Goal: Information Seeking & Learning: Understand process/instructions

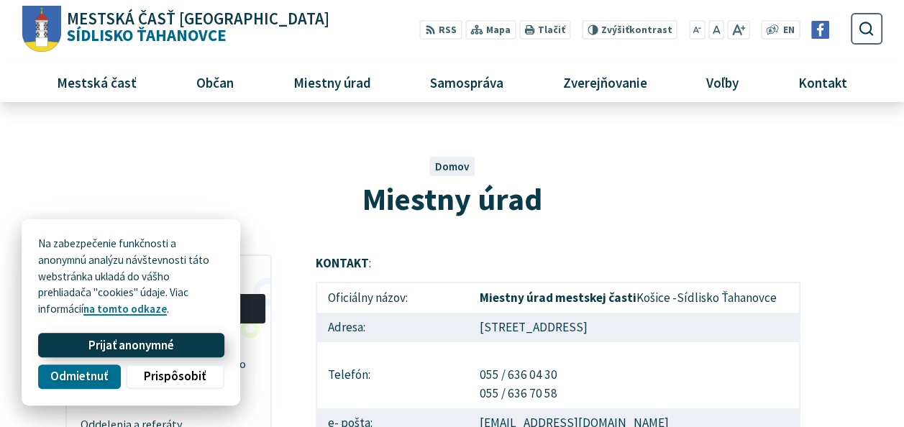
click at [151, 348] on span "Prijať anonymné" at bounding box center [131, 345] width 86 height 15
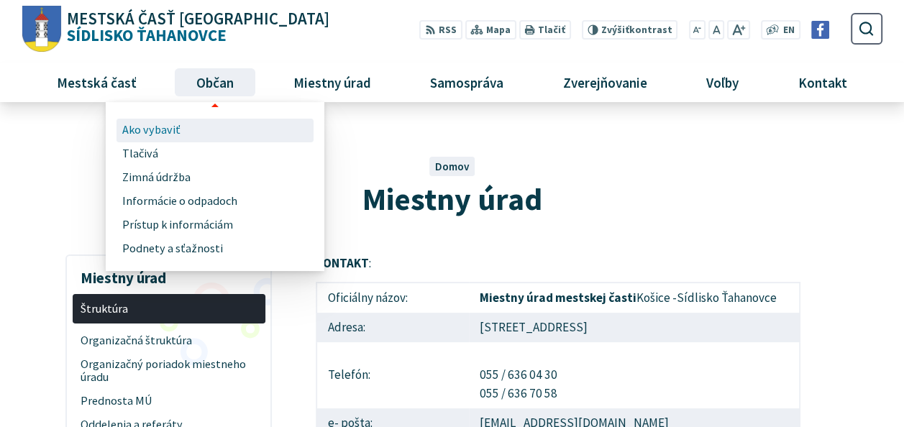
click at [156, 129] on span "Ako vybaviť" at bounding box center [151, 131] width 58 height 24
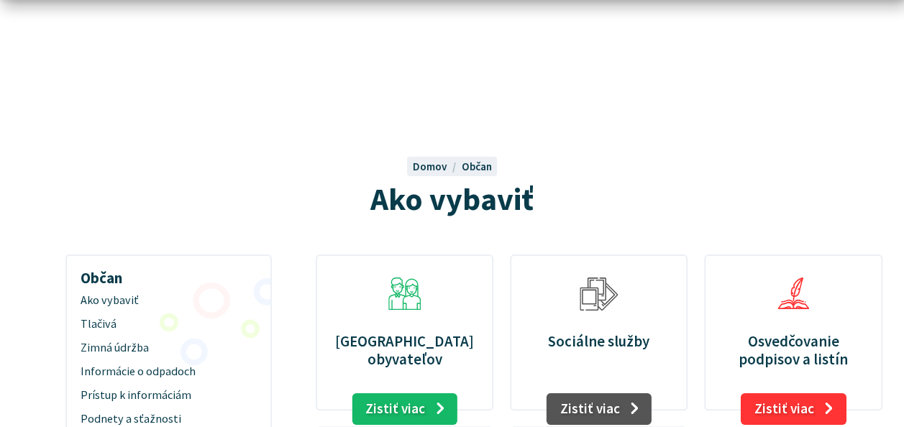
scroll to position [188, 0]
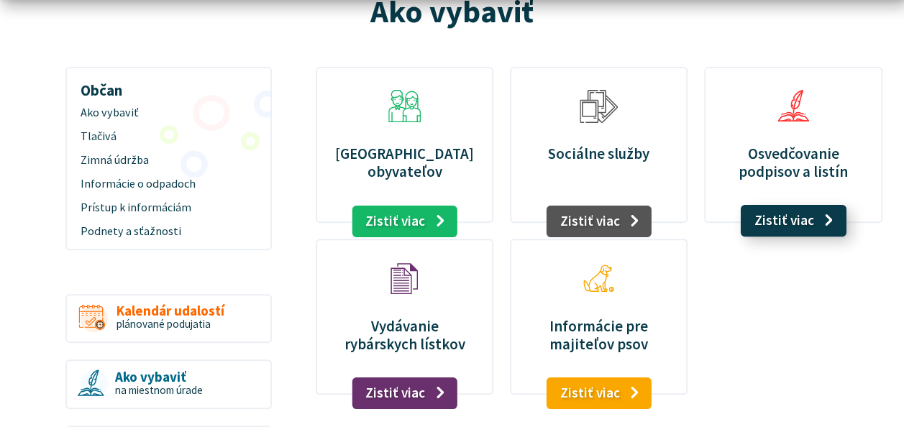
click at [799, 223] on link "Zistiť viac" at bounding box center [793, 221] width 106 height 32
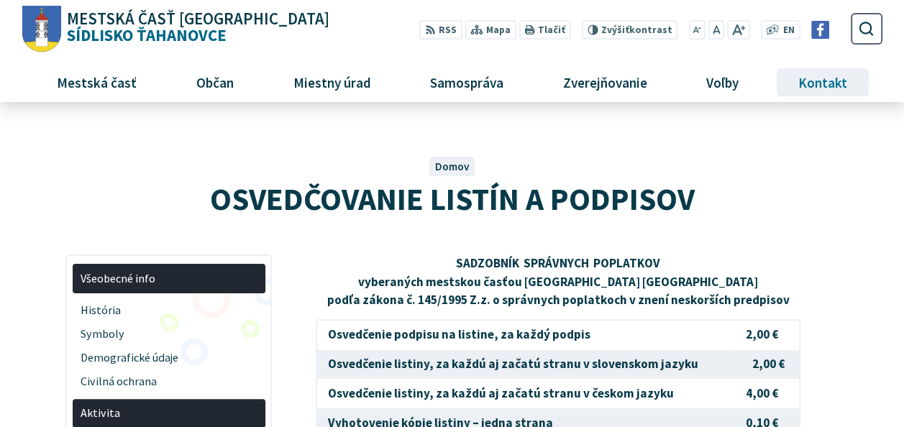
click at [838, 88] on span "Kontakt" at bounding box center [822, 82] width 60 height 39
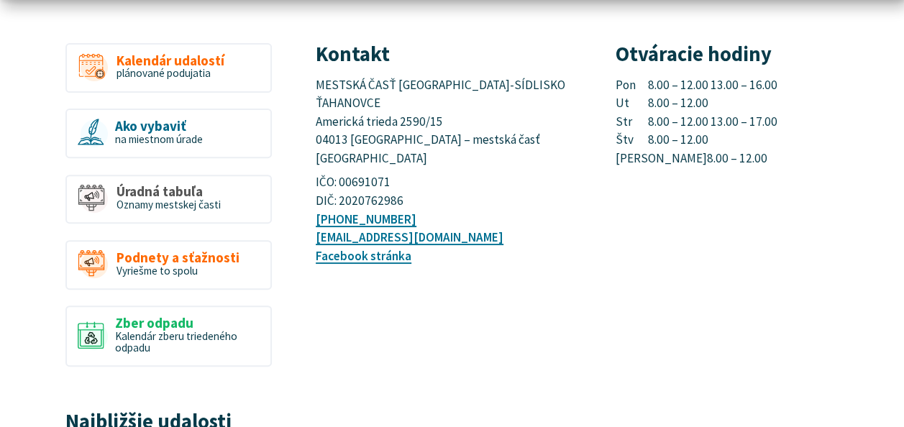
scroll to position [223, 0]
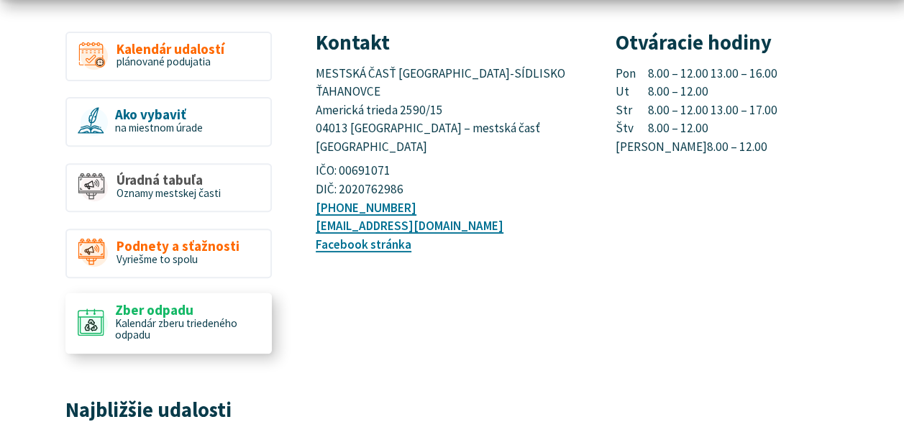
click at [158, 328] on span "Kalendár zberu triedeného odpadu" at bounding box center [176, 329] width 122 height 26
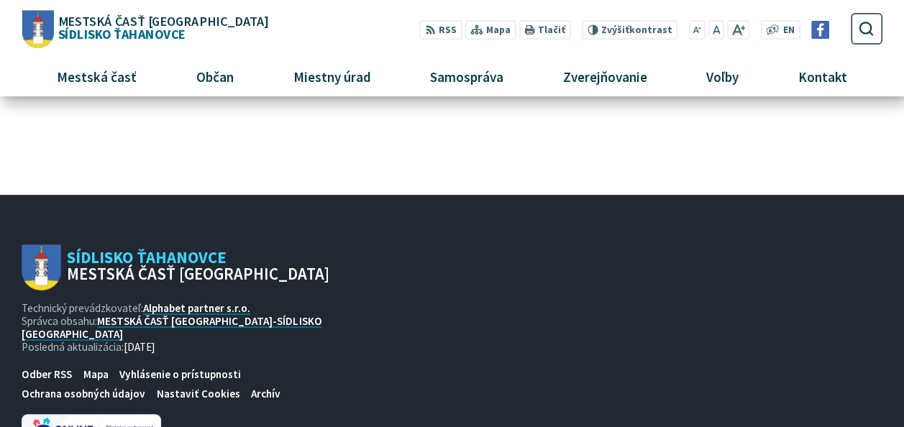
scroll to position [47, 0]
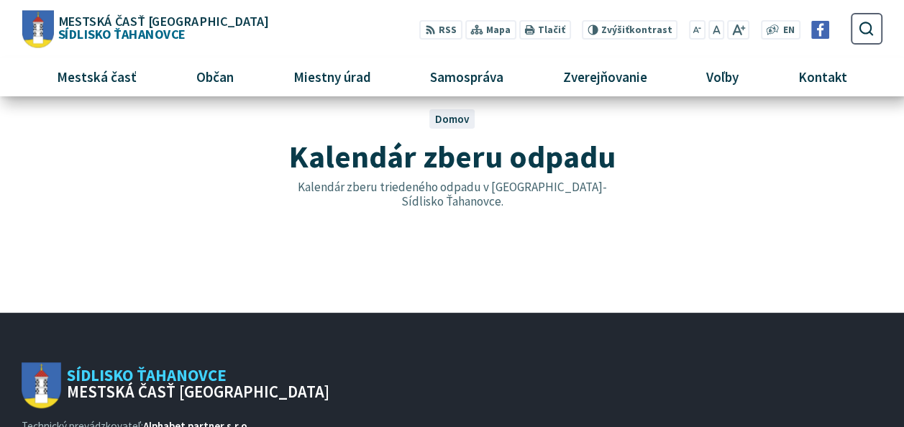
click at [452, 122] on span "Domov" at bounding box center [452, 119] width 35 height 14
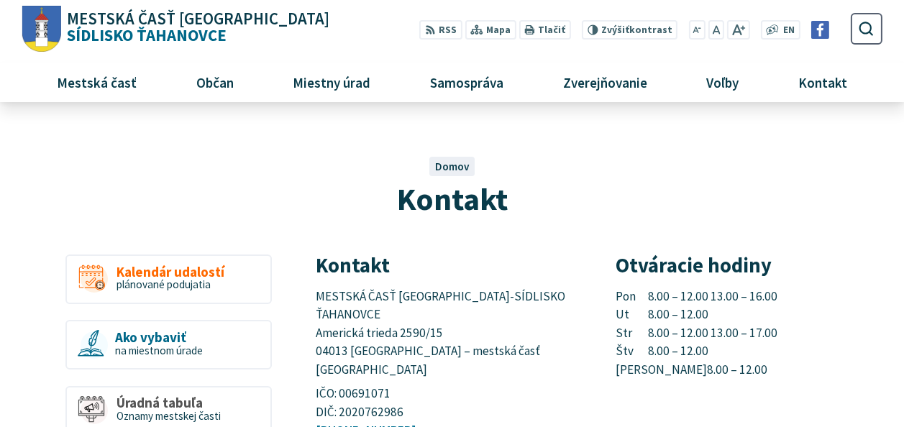
scroll to position [223, 0]
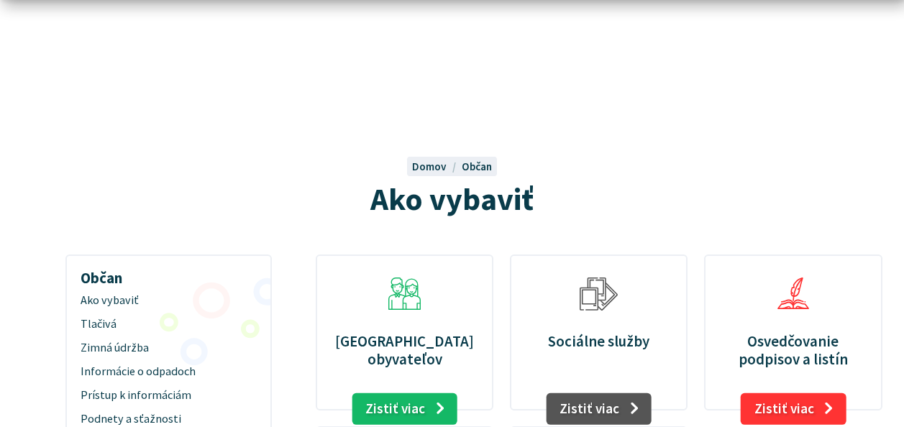
scroll to position [188, 0]
